Goal: Check status

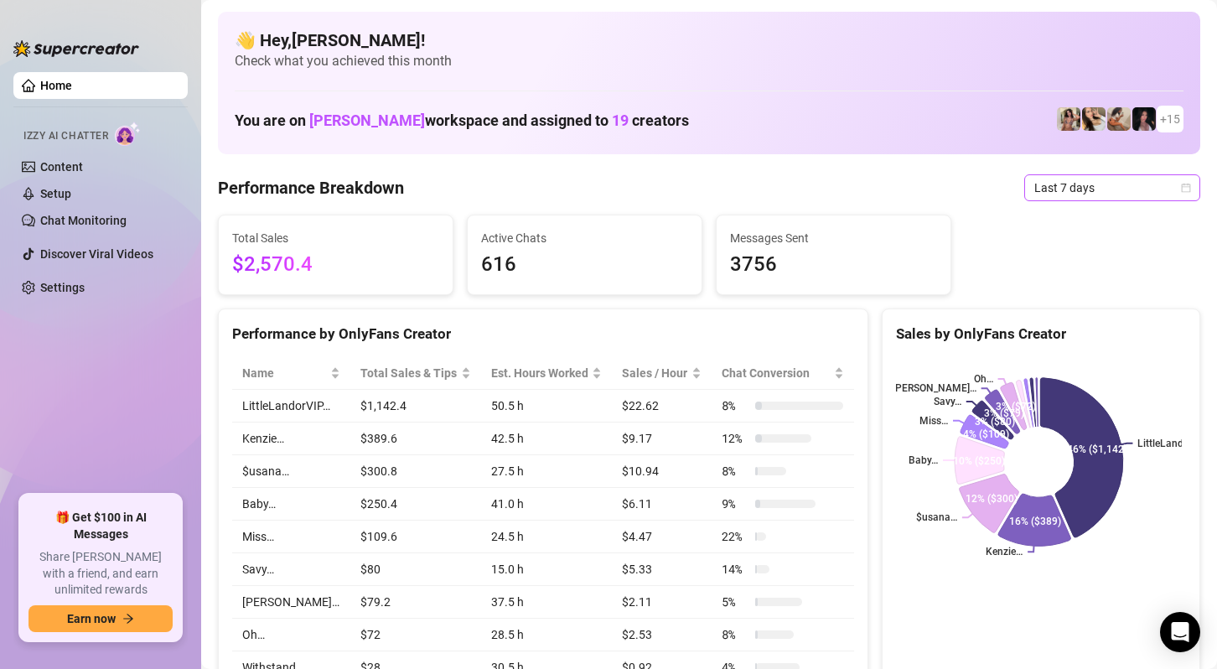
click at [1157, 195] on span "Last 7 days" at bounding box center [1112, 187] width 156 height 25
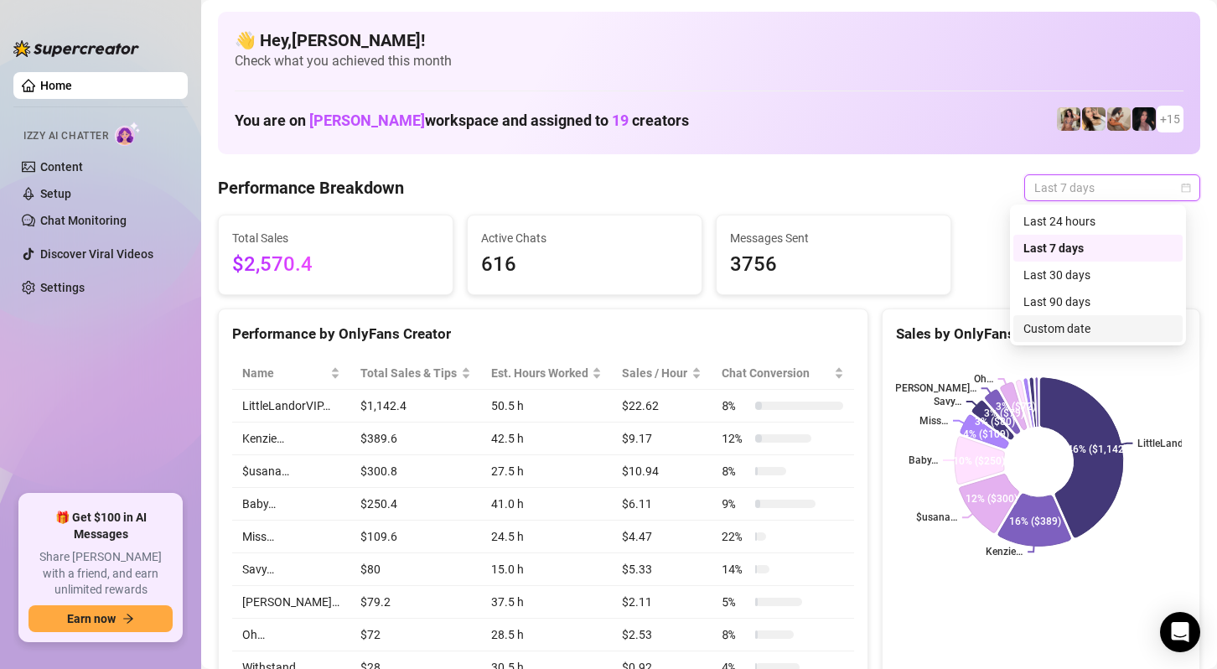
click at [1082, 338] on div "Custom date" at bounding box center [1097, 328] width 169 height 27
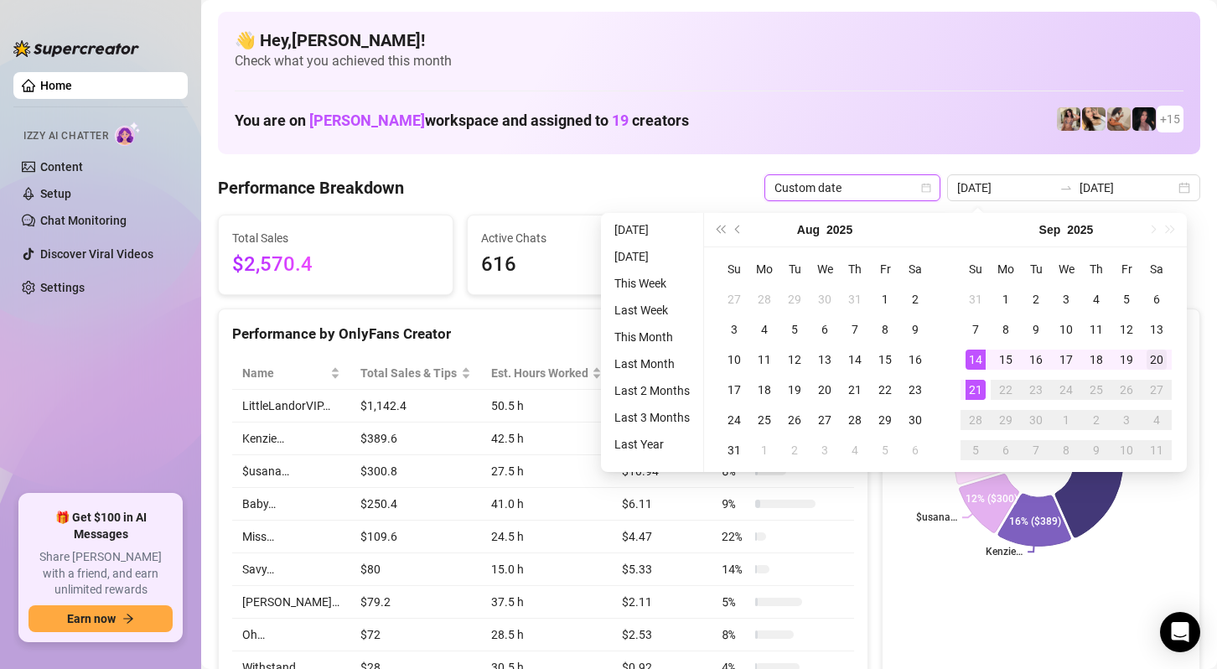
type input "[DATE]"
click at [1152, 362] on div "20" at bounding box center [1156, 359] width 20 height 20
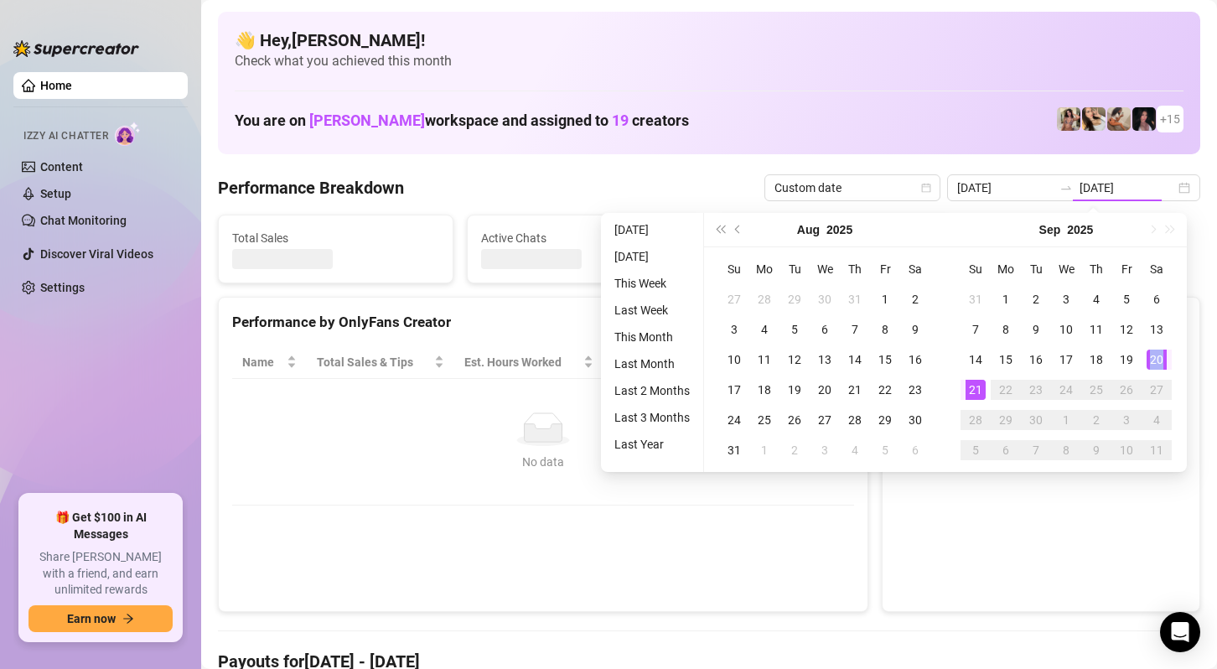
type input "[DATE]"
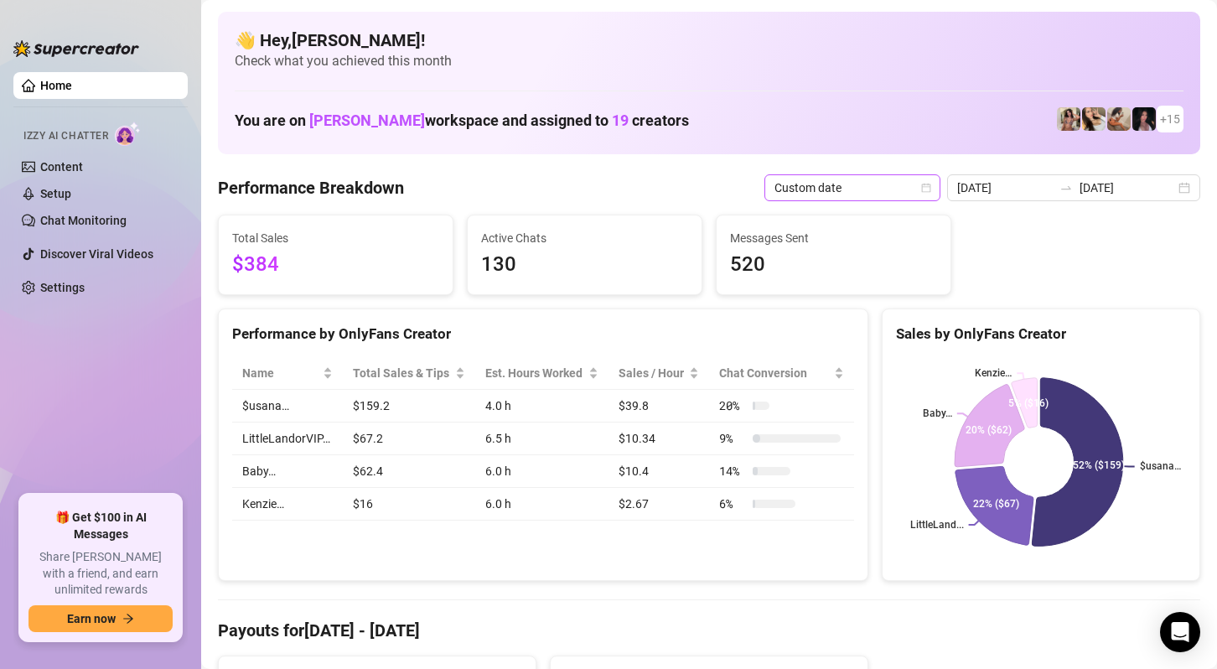
click at [924, 188] on icon "calendar" at bounding box center [926, 188] width 10 height 10
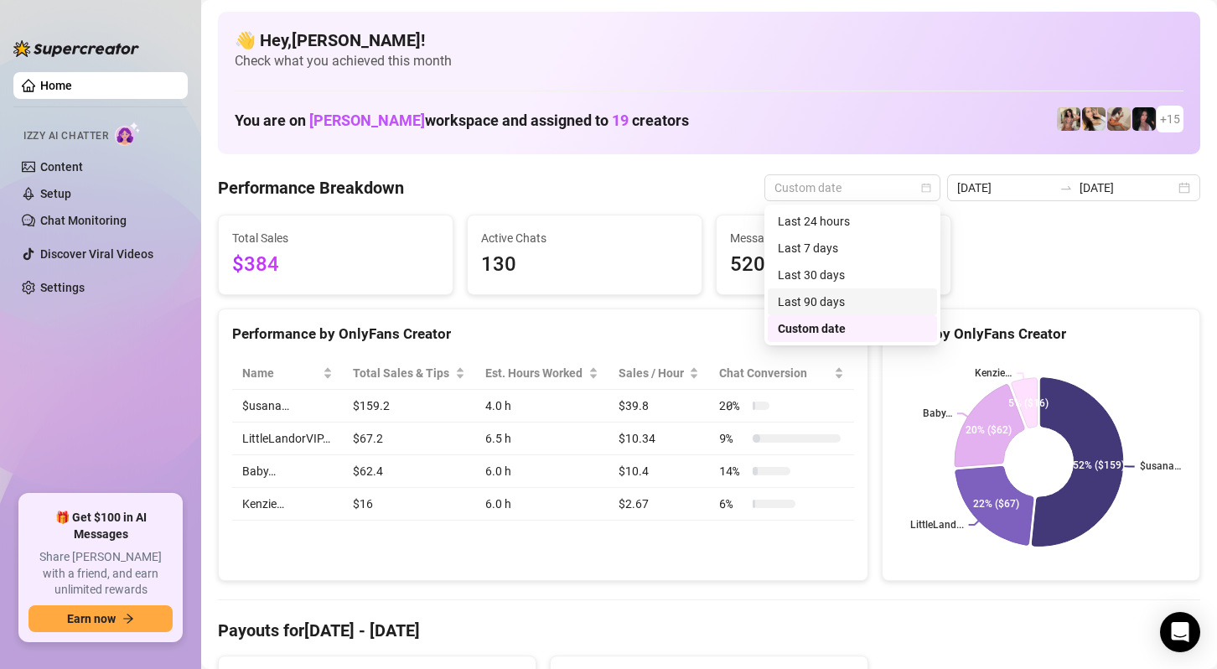
click at [1110, 215] on div "Total Sales $384 Active Chats 130 Messages Sent 520" at bounding box center [709, 255] width 996 height 80
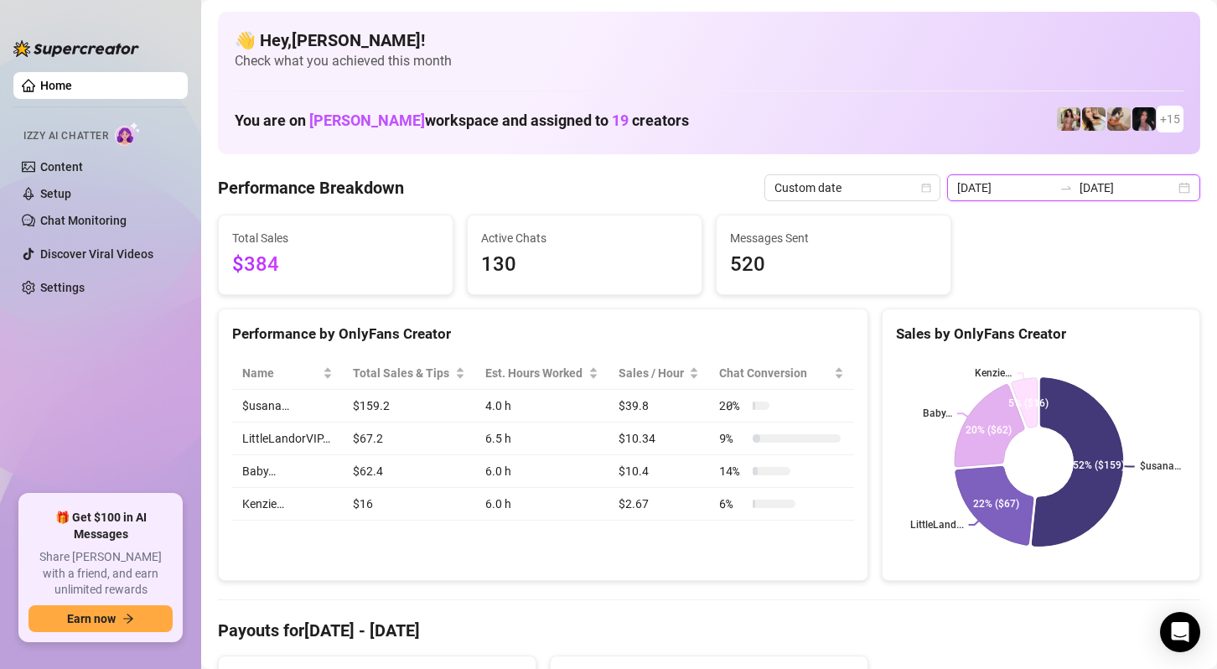
click at [1130, 191] on input "[DATE]" at bounding box center [1127, 188] width 96 height 18
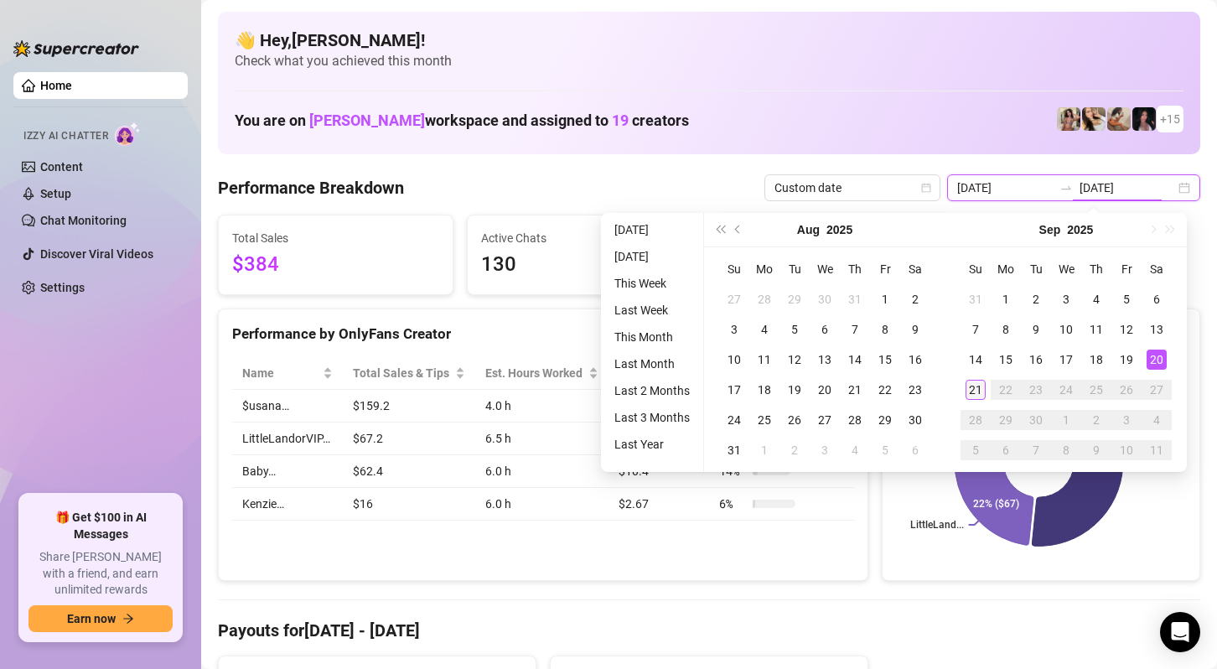
type input "[DATE]"
click at [975, 393] on div "21" at bounding box center [975, 390] width 20 height 20
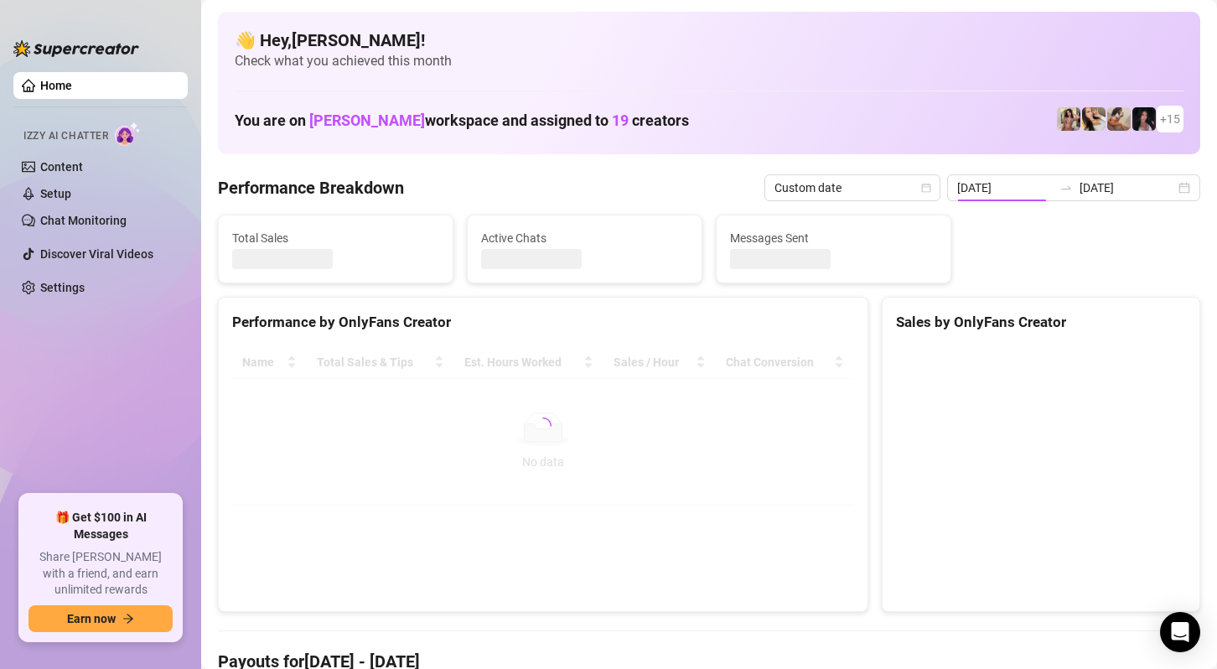
type input "[DATE]"
